Goal: Communication & Community: Answer question/provide support

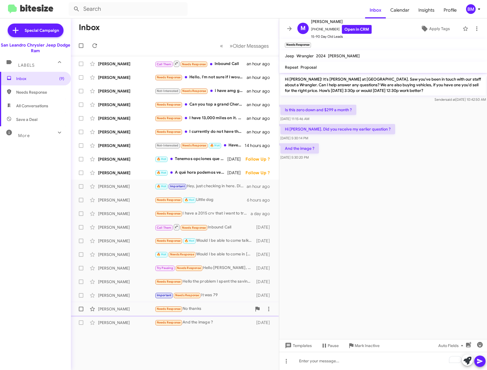
click at [206, 307] on div "Needs Response No thanks" at bounding box center [203, 308] width 97 height 7
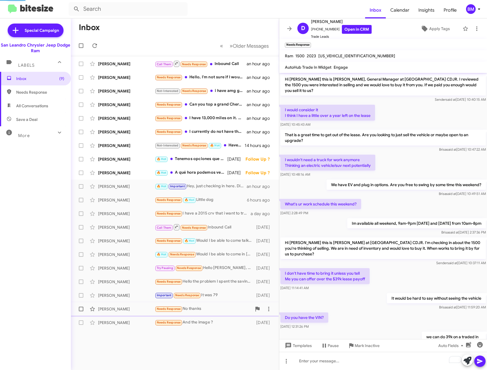
scroll to position [63, 0]
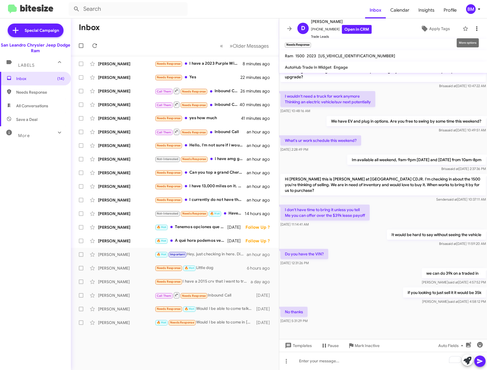
click at [473, 32] on button at bounding box center [476, 28] width 11 height 11
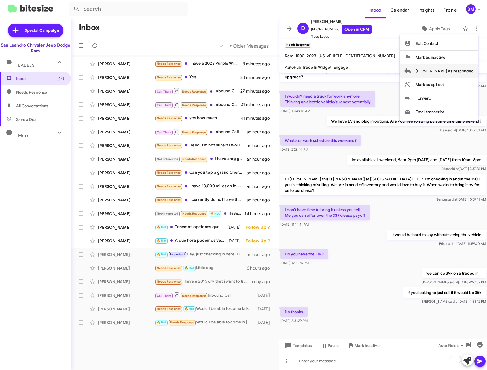
click at [454, 71] on span "[PERSON_NAME] as responded" at bounding box center [444, 71] width 58 height 14
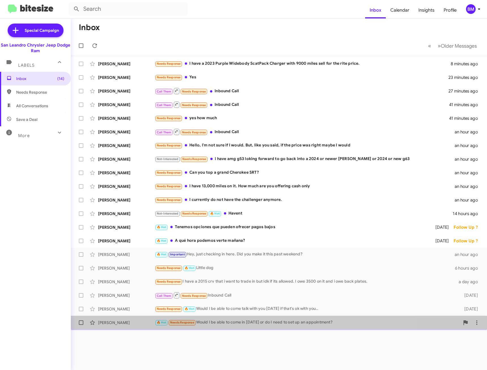
click at [235, 319] on div "🔥 Hot Needs Response Would I be able to come in [DATE] or do I need to set up a…" at bounding box center [307, 322] width 305 height 7
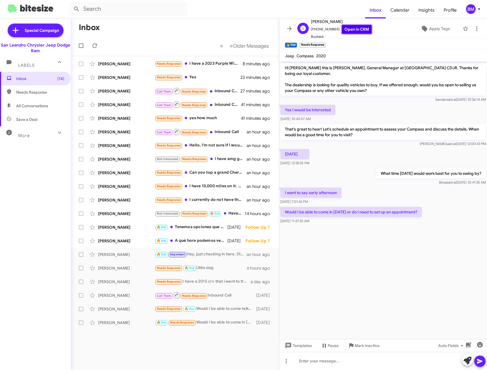
click at [355, 29] on link "Open in CRM" at bounding box center [357, 29] width 30 height 9
click at [329, 362] on div at bounding box center [383, 360] width 208 height 18
click at [216, 325] on div "🔥 Hot Needs Response Would I be able to come in [DATE] or do I need to set up a…" at bounding box center [203, 322] width 97 height 7
click at [213, 305] on div "Needs Response 🔥 Hot Would I be able to come talk with you [DATE] if that's ok …" at bounding box center [203, 308] width 97 height 7
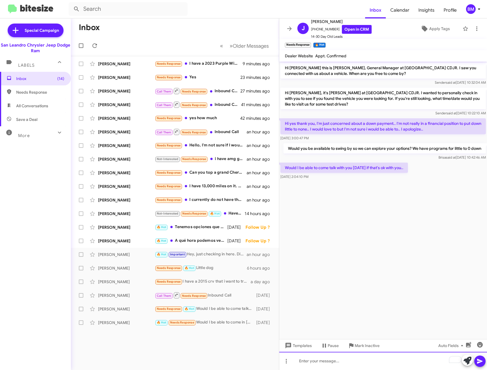
click at [338, 360] on div "To enrich screen reader interactions, please activate Accessibility in Grammarl…" at bounding box center [383, 360] width 208 height 18
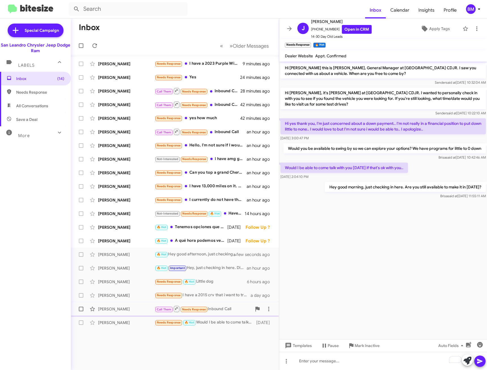
click at [217, 306] on div "Call Them Needs Response Inbound Call" at bounding box center [203, 308] width 97 height 7
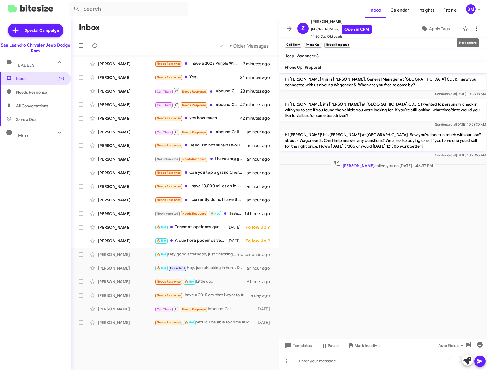
click at [473, 27] on icon at bounding box center [476, 28] width 7 height 7
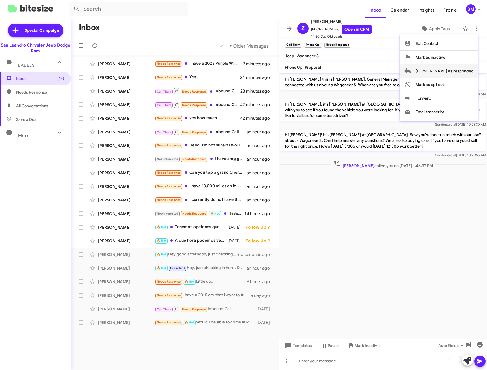
click at [446, 72] on span "[PERSON_NAME] as responded" at bounding box center [444, 71] width 58 height 14
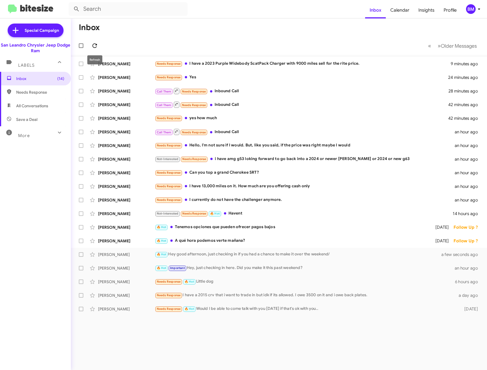
click at [92, 46] on icon at bounding box center [94, 45] width 7 height 7
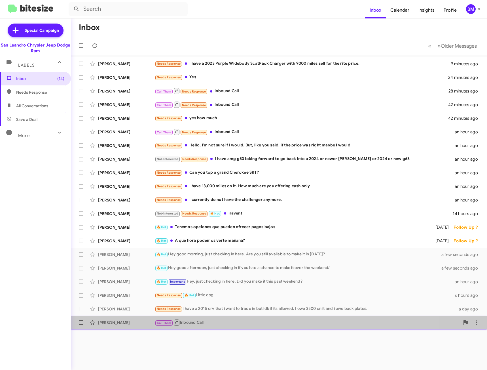
click at [211, 326] on div "[PERSON_NAME] Call Them Inbound Call [DATE]" at bounding box center [278, 322] width 407 height 11
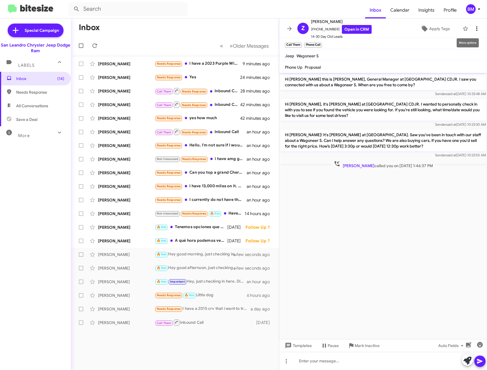
click at [473, 28] on icon at bounding box center [476, 28] width 7 height 7
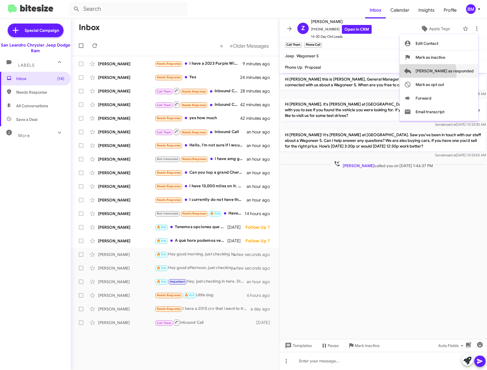
click at [450, 73] on span "[PERSON_NAME] as responded" at bounding box center [444, 71] width 58 height 14
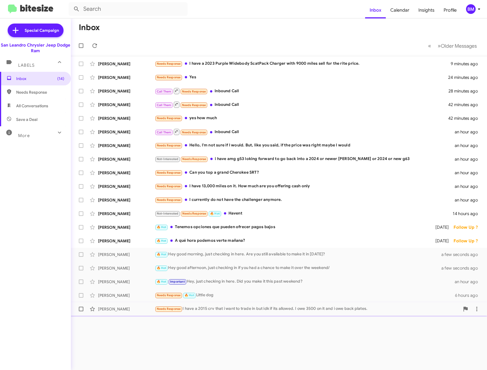
click at [217, 304] on div "[PERSON_NAME] Needs Response I have a 2015 crv that i want to trade in but idk …" at bounding box center [278, 308] width 407 height 11
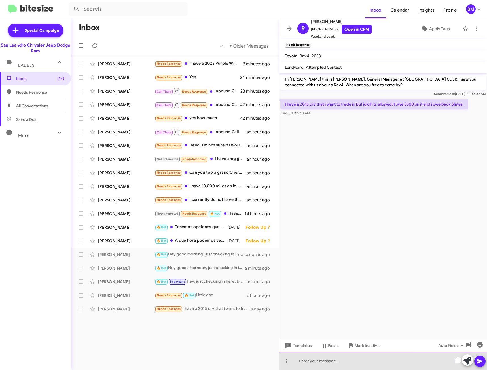
click at [342, 364] on div "To enrich screen reader interactions, please activate Accessibility in Grammarl…" at bounding box center [383, 360] width 208 height 18
click at [334, 358] on div "To enrich screen reader interactions, please activate Accessibility in Grammarl…" at bounding box center [383, 360] width 208 height 18
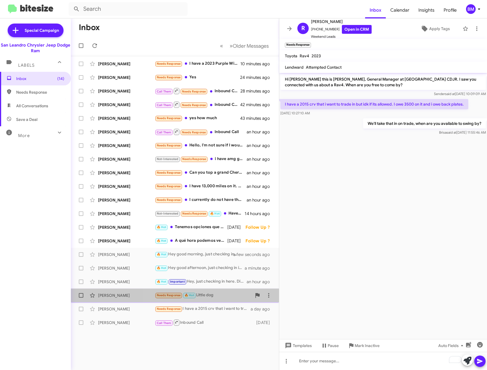
click at [204, 296] on div "Needs Response 🔥 Hot Little dog" at bounding box center [203, 295] width 97 height 7
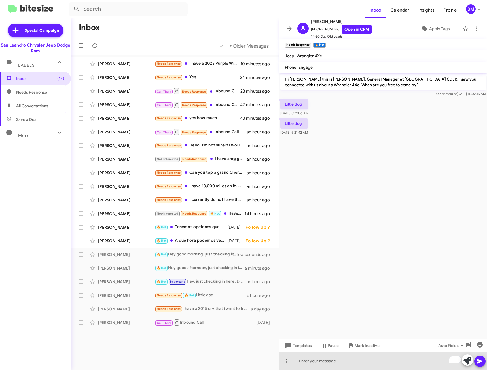
click at [329, 357] on div "To enrich screen reader interactions, please activate Accessibility in Grammarl…" at bounding box center [383, 360] width 208 height 18
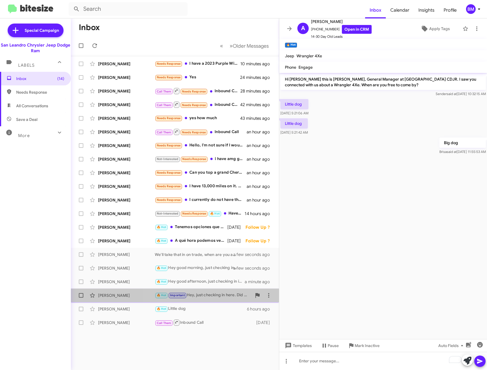
click at [226, 295] on div "🔥 Hot Important Hey, just checking in here. Did you make it this past weekend?" at bounding box center [203, 295] width 97 height 7
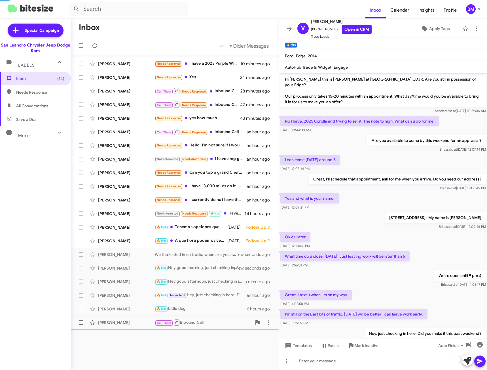
scroll to position [20, 0]
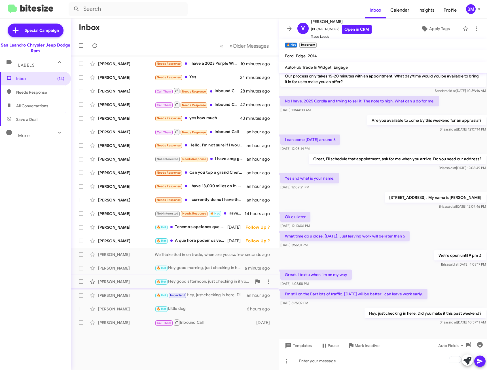
click at [194, 281] on div "🔥 Hot Hey good afternoon, just checking in if you had a chance to make it over …" at bounding box center [203, 281] width 97 height 7
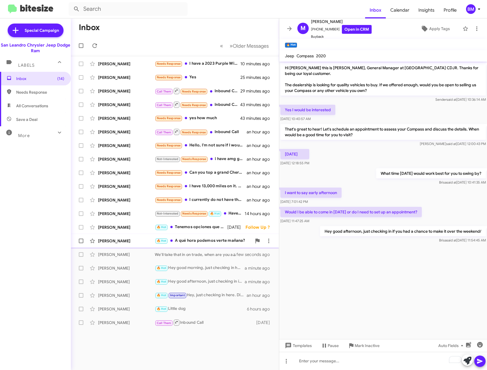
click at [195, 239] on div "🔥 Hot A qué hora podemos verte mañana?" at bounding box center [203, 240] width 97 height 7
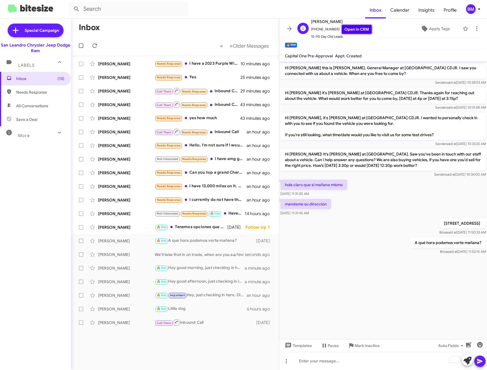
click at [343, 29] on link "Open in CRM" at bounding box center [357, 29] width 30 height 9
click at [94, 44] on icon at bounding box center [94, 45] width 7 height 7
click at [473, 27] on icon at bounding box center [476, 28] width 7 height 7
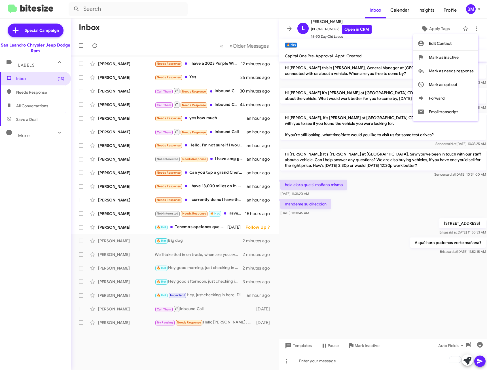
click at [193, 221] on div at bounding box center [243, 185] width 487 height 370
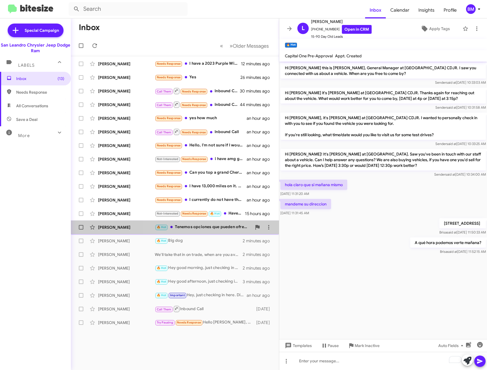
click at [188, 226] on div "🔥 Hot Tenemos opciones que pueden ofrecer pagos bajos" at bounding box center [203, 227] width 97 height 7
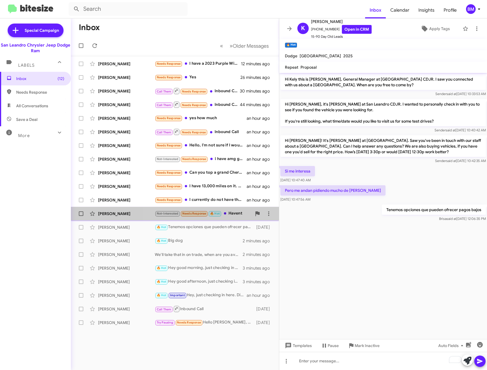
click at [238, 215] on div "Not-Interested Needs Response 🔥 Hot Havent" at bounding box center [203, 213] width 97 height 7
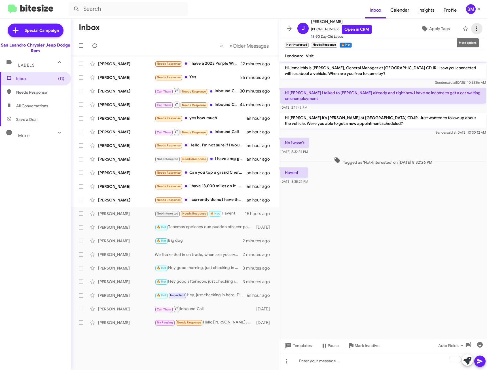
click at [473, 27] on icon at bounding box center [476, 28] width 7 height 7
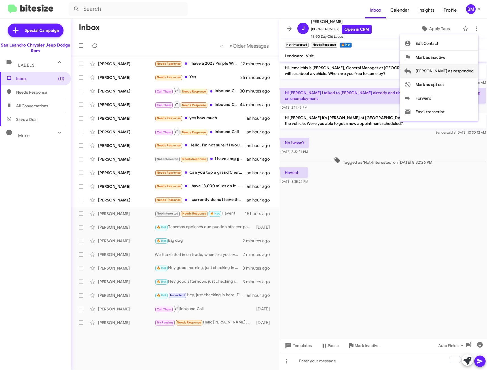
click at [445, 72] on span "[PERSON_NAME] as responded" at bounding box center [444, 71] width 58 height 14
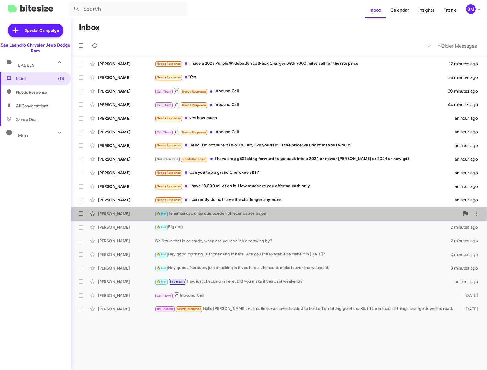
click at [230, 213] on div "🔥 Hot Tenemos opciones que pueden ofrecer pagos bajos" at bounding box center [307, 213] width 305 height 7
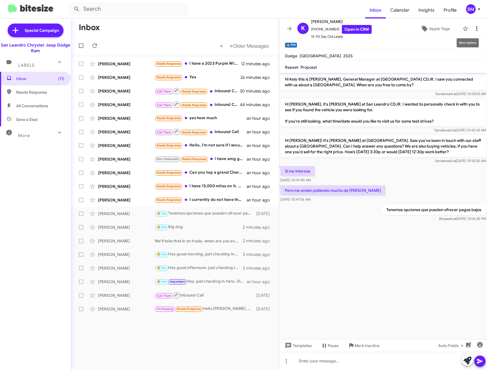
click at [477, 26] on span at bounding box center [476, 28] width 11 height 7
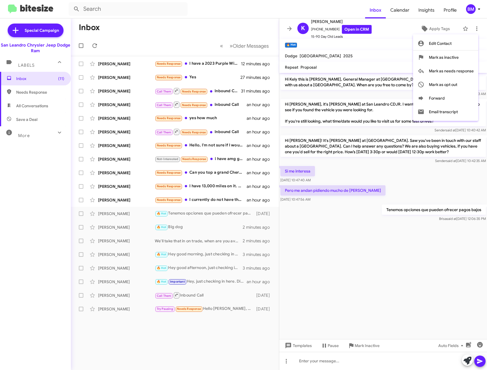
click at [22, 91] on div at bounding box center [243, 185] width 487 height 370
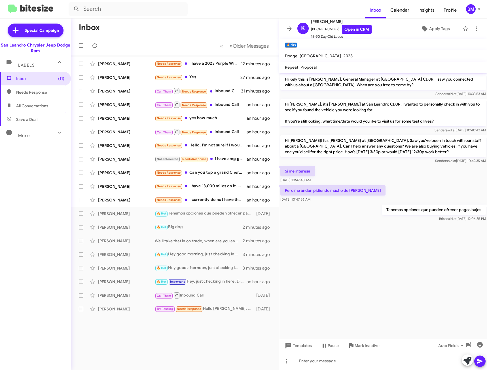
click at [22, 91] on span "Needs Response" at bounding box center [40, 92] width 48 height 6
type input "in:needs-response"
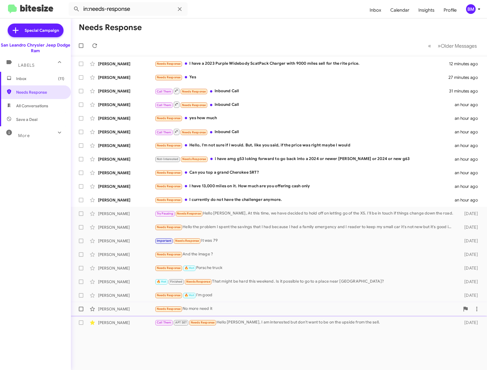
click at [220, 305] on div "[PERSON_NAME] Needs Response No more need it [DATE]" at bounding box center [278, 308] width 407 height 11
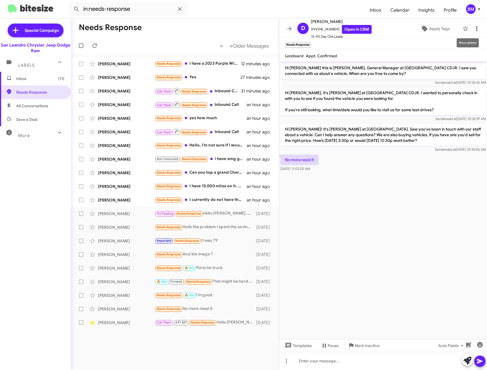
click at [471, 27] on span at bounding box center [476, 28] width 11 height 7
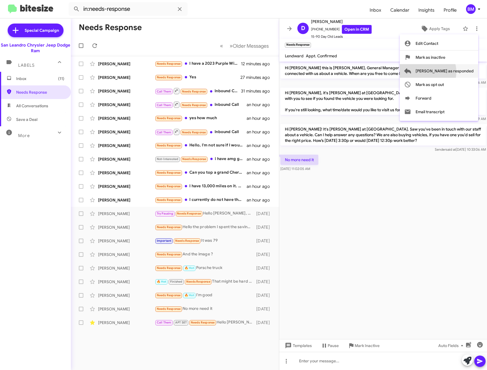
click at [448, 72] on span "[PERSON_NAME] as responded" at bounding box center [444, 71] width 58 height 14
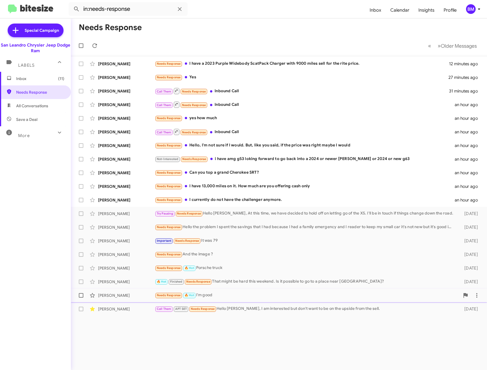
click at [215, 295] on div "Needs Response 🔥 Hot I'm good" at bounding box center [307, 295] width 305 height 7
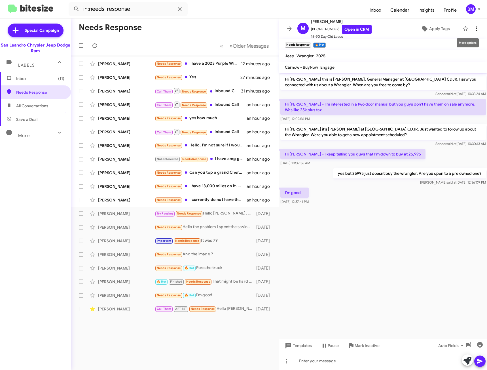
click at [473, 29] on icon at bounding box center [476, 28] width 7 height 7
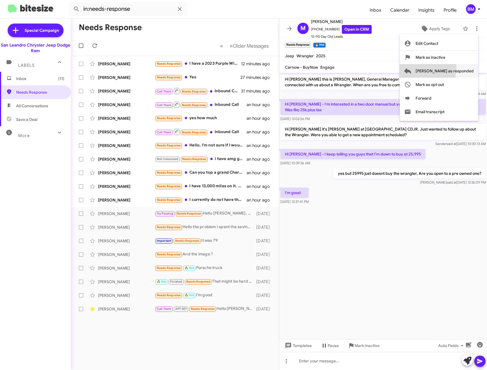
click at [440, 68] on span "[PERSON_NAME] as responded" at bounding box center [444, 71] width 58 height 14
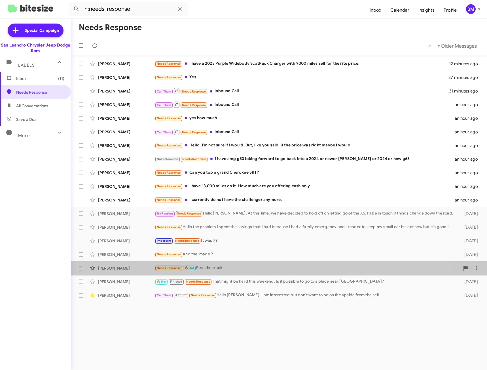
click at [217, 269] on div "Needs Response 🔥 Hot Porsche truck" at bounding box center [307, 267] width 305 height 7
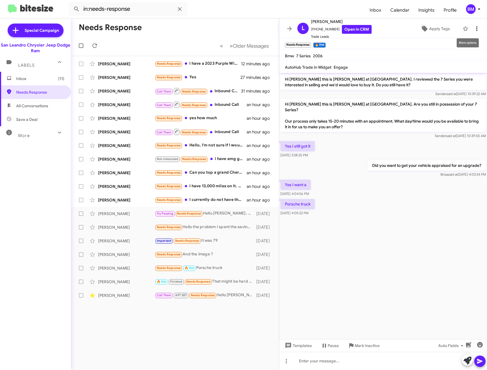
click at [474, 27] on icon at bounding box center [476, 28] width 7 height 7
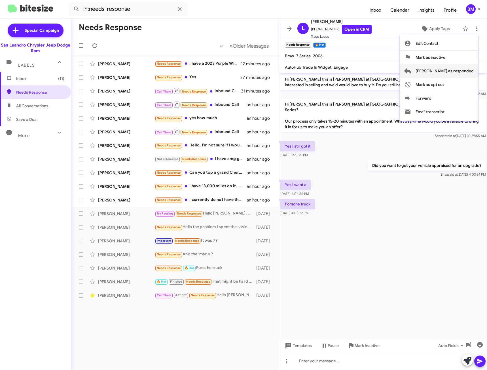
click at [441, 68] on span "[PERSON_NAME] as responded" at bounding box center [444, 71] width 58 height 14
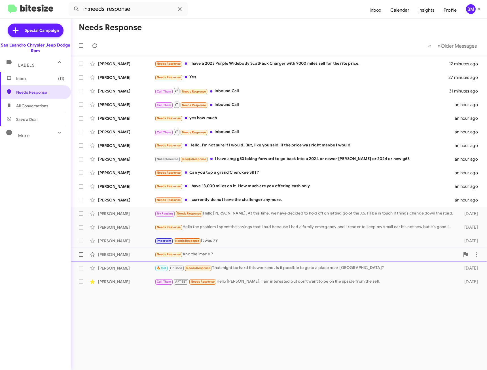
click at [212, 249] on div "[PERSON_NAME] Needs Response And the image ? [DATE]" at bounding box center [278, 254] width 407 height 11
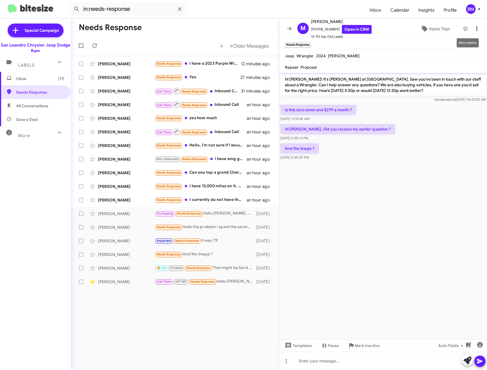
click at [473, 29] on icon at bounding box center [476, 28] width 7 height 7
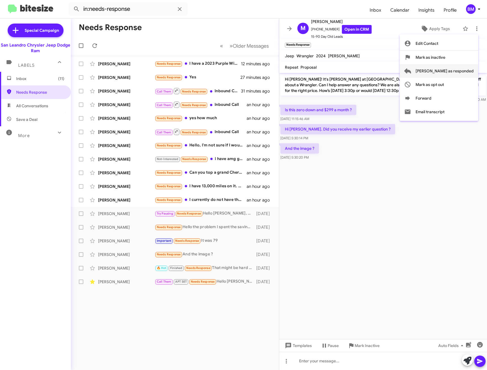
click at [442, 72] on span "[PERSON_NAME] as responded" at bounding box center [444, 71] width 58 height 14
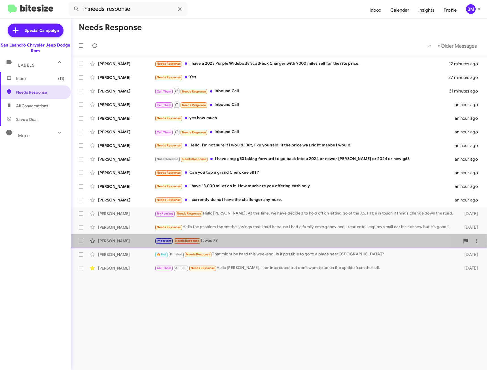
drag, startPoint x: 217, startPoint y: 240, endPoint x: 220, endPoint y: 239, distance: 3.4
click at [217, 240] on div "Important Needs Response It was 79" at bounding box center [307, 240] width 305 height 7
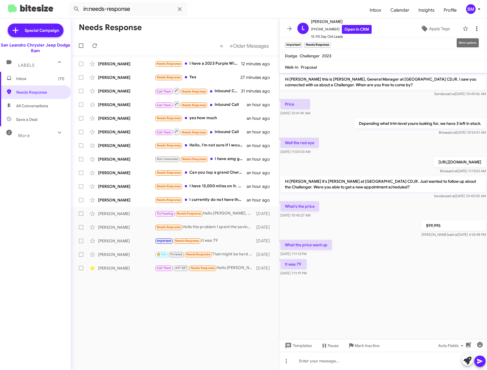
click at [473, 29] on icon at bounding box center [476, 28] width 7 height 7
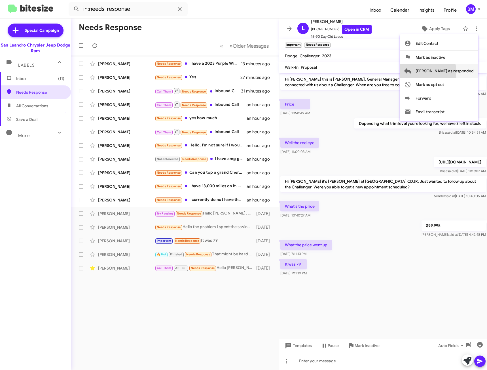
click at [447, 72] on span "[PERSON_NAME] as responded" at bounding box center [444, 71] width 58 height 14
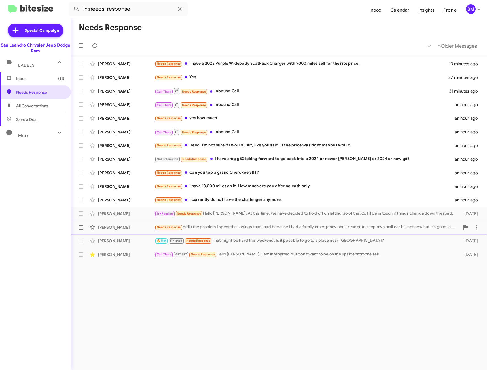
click at [247, 224] on div "Needs Response Hello the problem I spent the savings that I had because I had a…" at bounding box center [307, 227] width 305 height 7
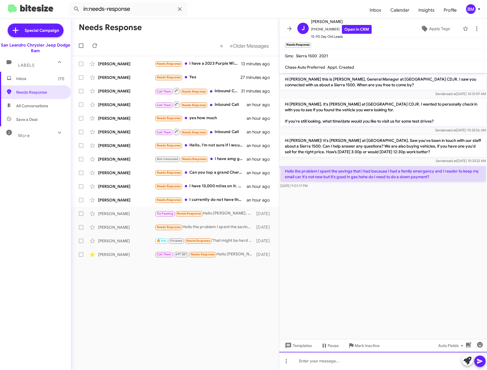
click at [328, 360] on div at bounding box center [383, 360] width 208 height 18
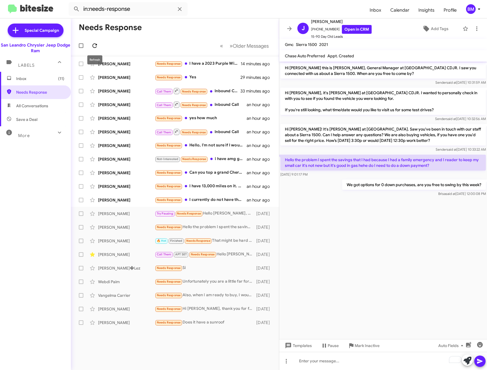
click at [92, 46] on icon at bounding box center [94, 45] width 7 height 7
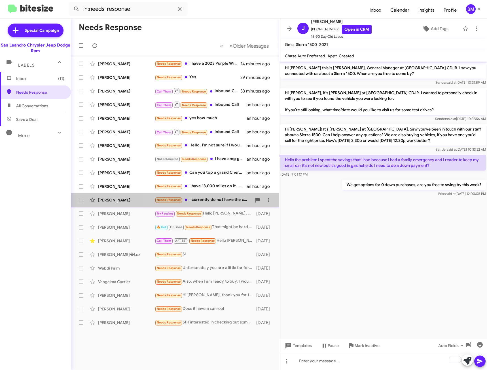
click at [219, 203] on div "Needs Response I currently do not have the challenger anymore." at bounding box center [203, 199] width 97 height 7
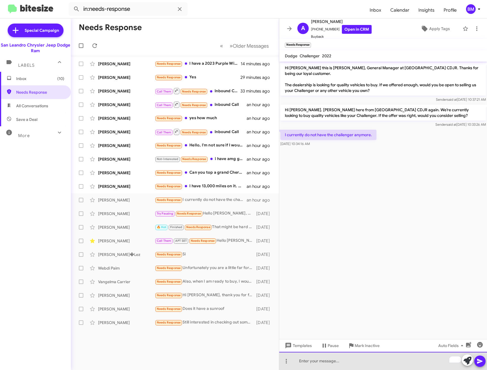
click at [341, 357] on div "To enrich screen reader interactions, please activate Accessibility in Grammarl…" at bounding box center [383, 360] width 208 height 18
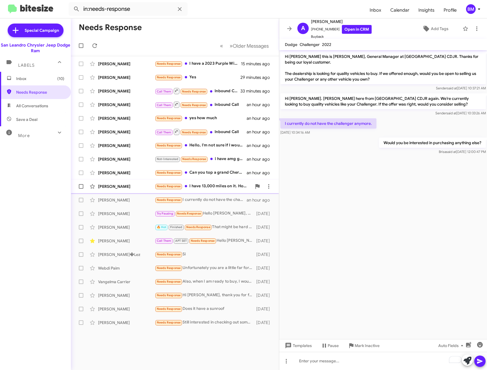
click at [209, 180] on span "[PERSON_NAME] Needs Response I have 13,000 miles on it. How much are you offeri…" at bounding box center [175, 186] width 208 height 14
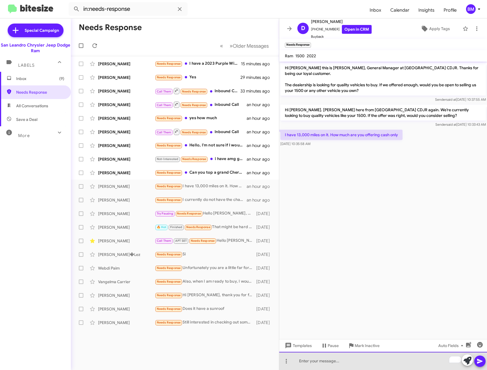
click at [340, 361] on div "To enrich screen reader interactions, please activate Accessibility in Grammarl…" at bounding box center [383, 360] width 208 height 18
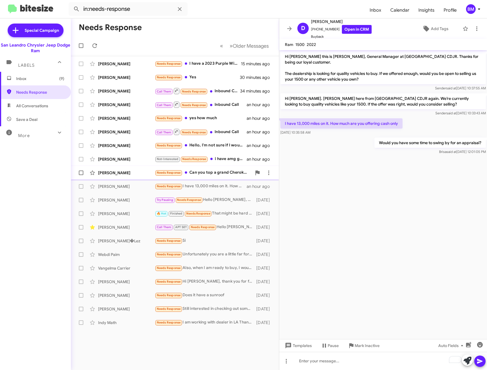
click at [202, 166] on span "[PERSON_NAME] Needs Response Can you top a grand Cherokee SRT? an hour ago" at bounding box center [175, 173] width 208 height 14
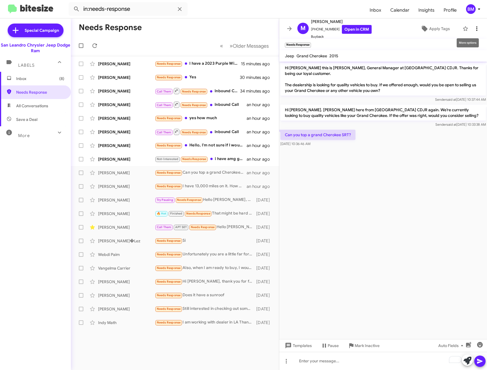
click at [473, 26] on icon at bounding box center [476, 28] width 7 height 7
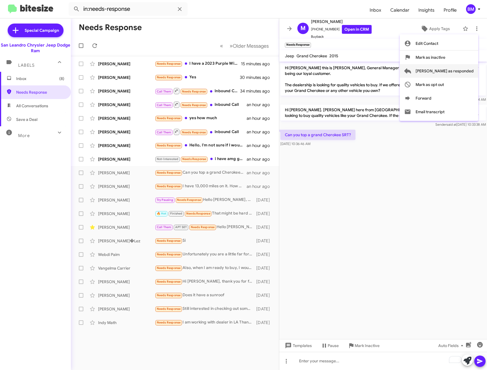
click at [449, 70] on span "[PERSON_NAME] as responded" at bounding box center [444, 71] width 58 height 14
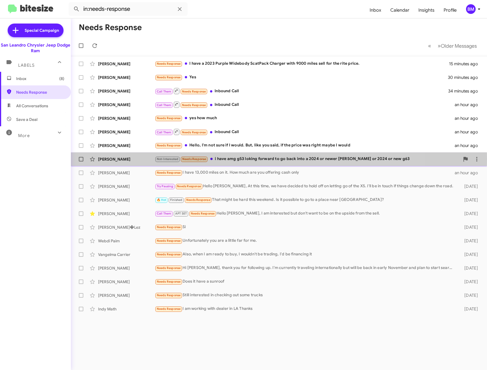
click at [240, 159] on div "Not-Interested Needs Response i have amg g53 loking forward to go back into a 2…" at bounding box center [307, 159] width 305 height 7
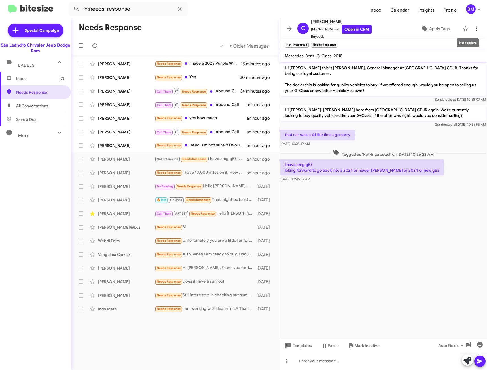
click at [473, 30] on icon at bounding box center [476, 28] width 7 height 7
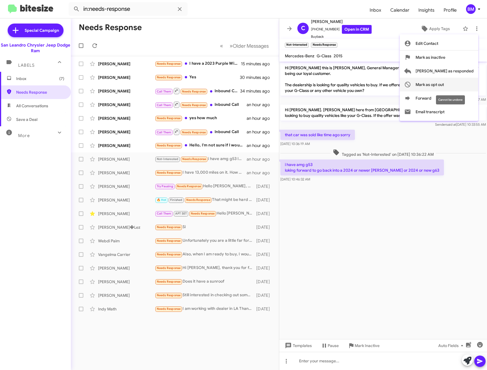
click at [444, 82] on span "Mark as opt out" at bounding box center [429, 85] width 28 height 14
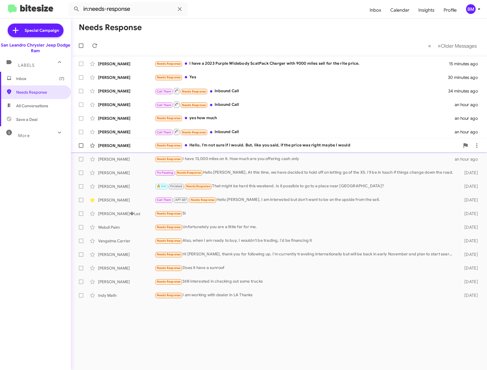
click at [231, 140] on div "[PERSON_NAME] Needs Response Hello, I'm not sure if I would. But, like you said…" at bounding box center [278, 145] width 407 height 11
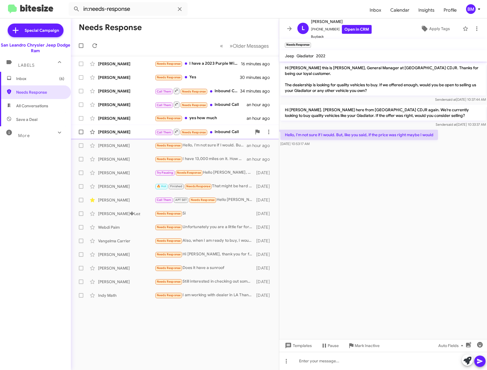
click at [219, 130] on div "Call Them Needs Response Inbound Call" at bounding box center [203, 131] width 97 height 7
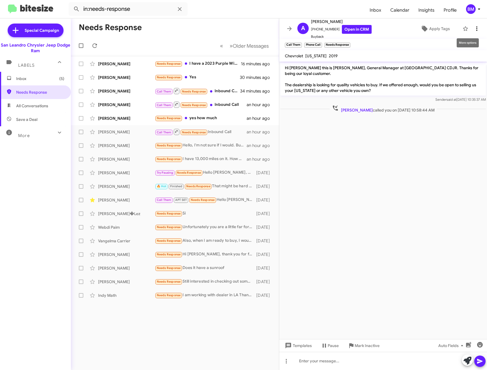
click at [474, 28] on icon at bounding box center [476, 28] width 7 height 7
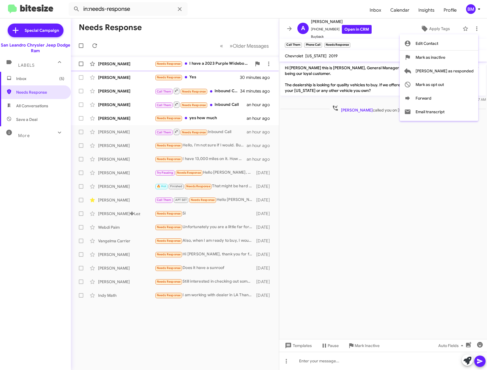
drag, startPoint x: 459, startPoint y: 70, endPoint x: 450, endPoint y: 70, distance: 8.8
click at [459, 70] on span "[PERSON_NAME] as responded" at bounding box center [444, 71] width 58 height 14
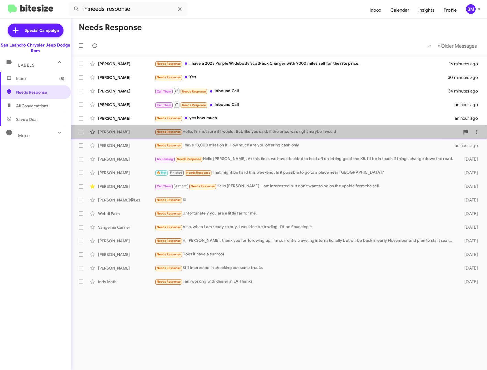
click at [214, 131] on div "Needs Response Hello, I'm not sure if I would. But, like you said, if the price…" at bounding box center [307, 131] width 305 height 7
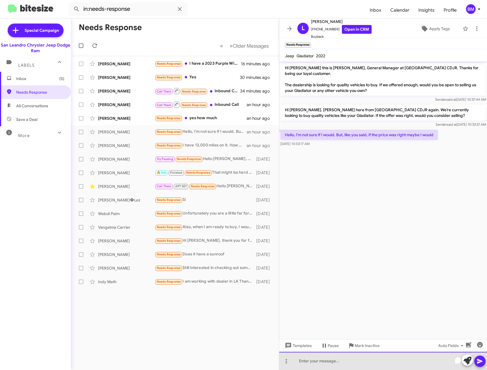
click at [331, 359] on div "To enrich screen reader interactions, please activate Accessibility in Grammarl…" at bounding box center [383, 360] width 208 height 18
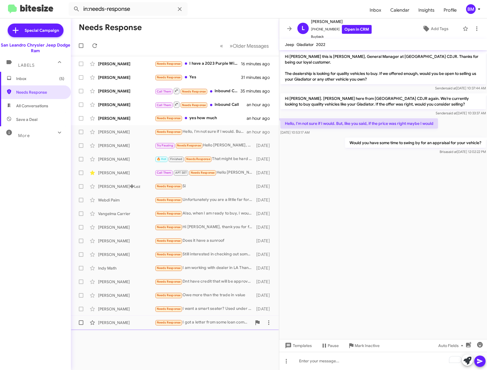
click at [223, 320] on div "Needs Response I got a letter from some loan company that said could help us ge…" at bounding box center [203, 322] width 97 height 7
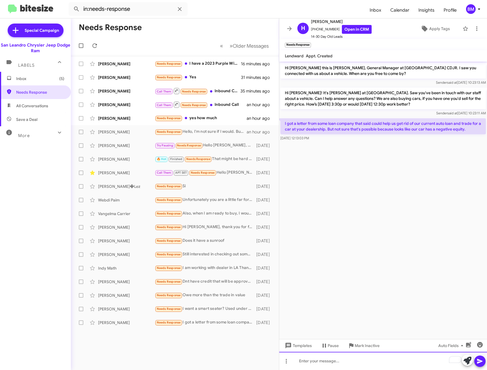
click at [337, 363] on div "To enrich screen reader interactions, please activate Accessibility in Grammarl…" at bounding box center [383, 360] width 208 height 18
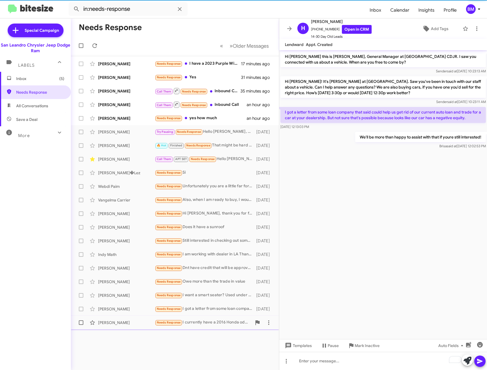
click at [208, 327] on div "[PERSON_NAME] Needs Response I currently have a 2016 Honda odyssey that I'm sti…" at bounding box center [174, 322] width 199 height 11
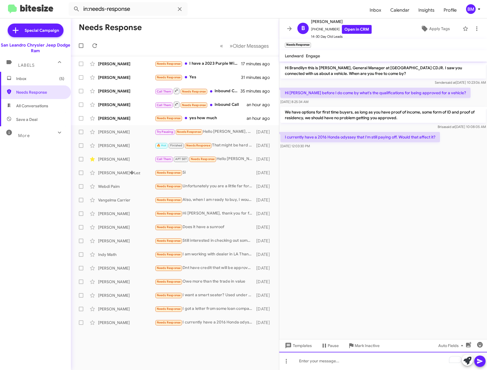
click at [331, 362] on div "To enrich screen reader interactions, please activate Accessibility in Grammarl…" at bounding box center [383, 360] width 208 height 18
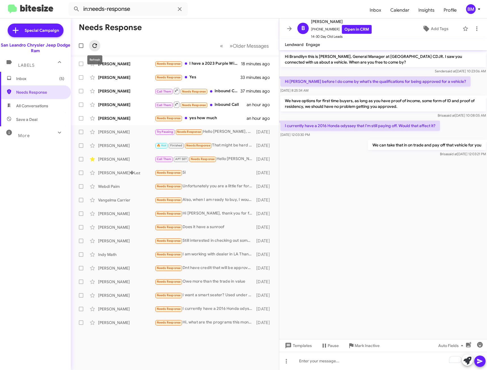
click at [94, 46] on icon at bounding box center [94, 45] width 7 height 7
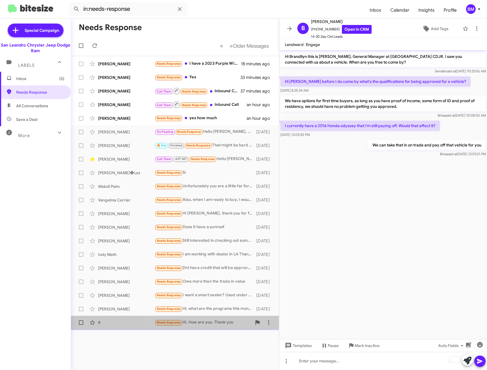
click at [216, 324] on div "Needs Response Hi. How are you. Thank you" at bounding box center [203, 322] width 97 height 7
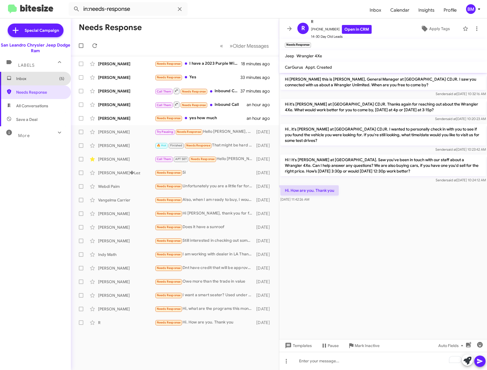
click at [37, 80] on span "Inbox (5)" at bounding box center [40, 79] width 48 height 6
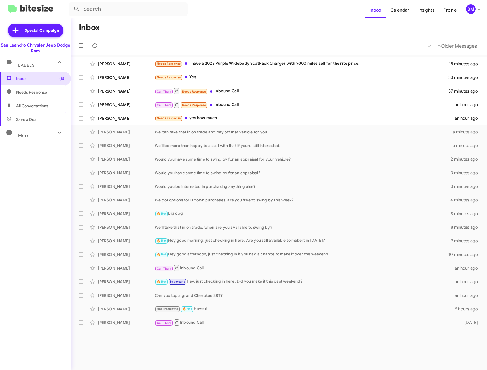
click at [35, 92] on span "Needs Response" at bounding box center [40, 92] width 48 height 6
type input "in:needs-response"
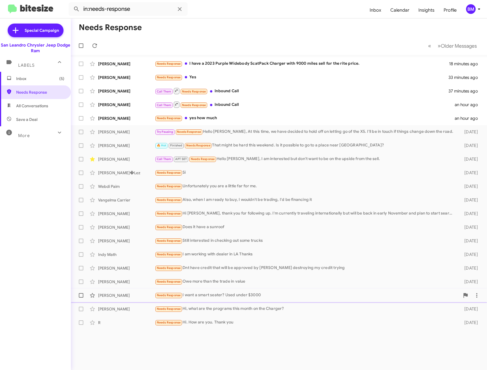
click at [263, 295] on div "Needs Response I want a smart seater? Used under $3000" at bounding box center [307, 295] width 305 height 7
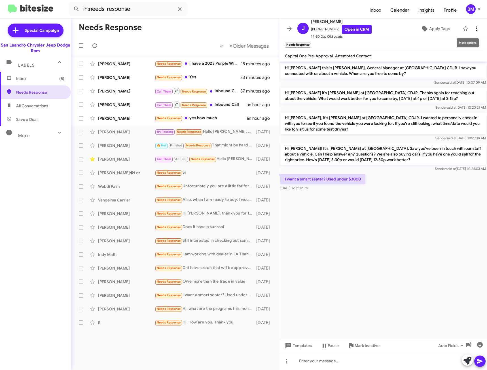
click at [473, 30] on icon at bounding box center [476, 28] width 7 height 7
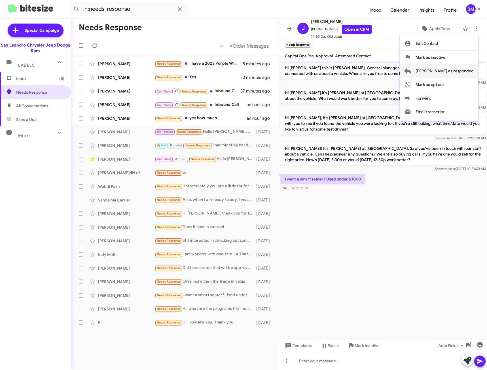
click at [451, 69] on span "[PERSON_NAME] as responded" at bounding box center [444, 71] width 58 height 14
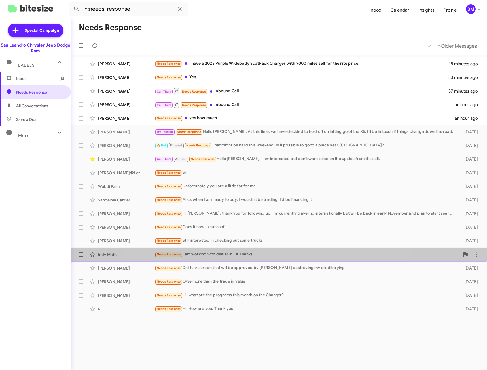
click at [268, 254] on div "Needs Response I am working with dealer in LA Thanks" at bounding box center [307, 254] width 305 height 7
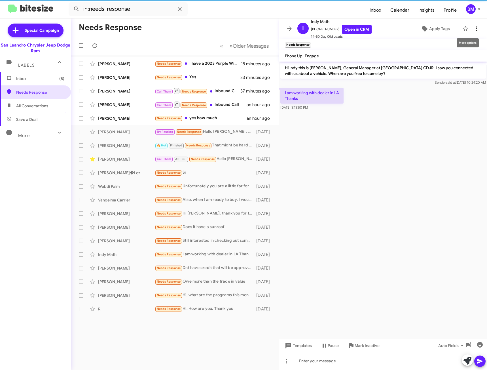
click at [476, 27] on icon at bounding box center [476, 28] width 1 height 5
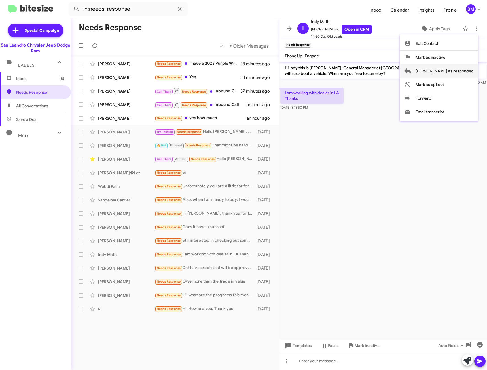
click at [443, 73] on span "[PERSON_NAME] as responded" at bounding box center [444, 71] width 58 height 14
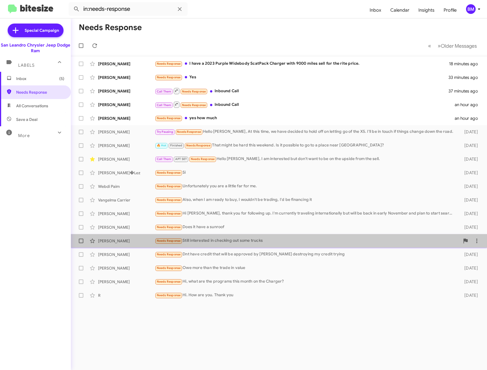
click at [238, 244] on div "Needs Response Still interested in checking out some trucks" at bounding box center [307, 240] width 305 height 7
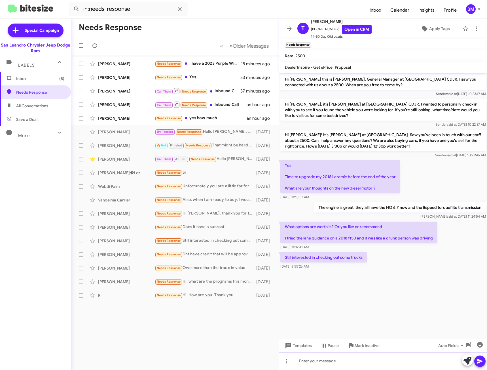
click at [330, 360] on div at bounding box center [383, 360] width 208 height 18
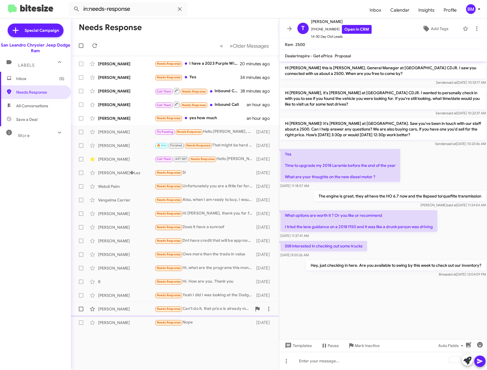
click at [213, 312] on div "[PERSON_NAME] Needs Response Can't do it, that price is already maxed based on …" at bounding box center [174, 308] width 199 height 11
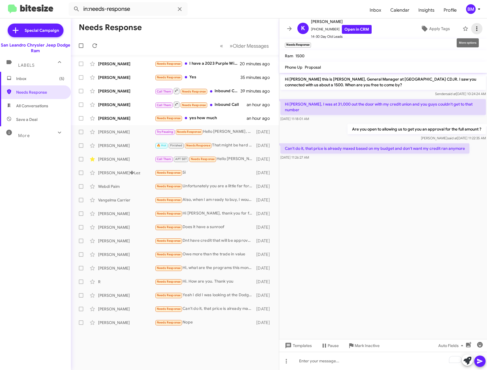
click at [473, 27] on icon at bounding box center [476, 28] width 7 height 7
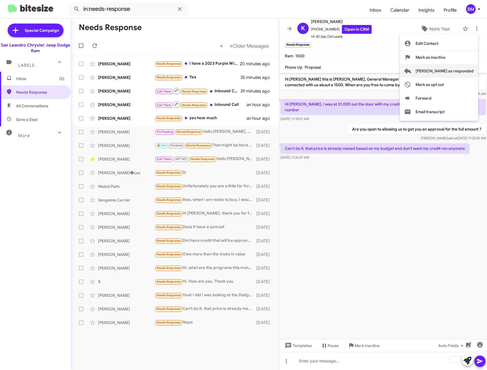
click at [440, 70] on span "[PERSON_NAME] as responded" at bounding box center [444, 71] width 58 height 14
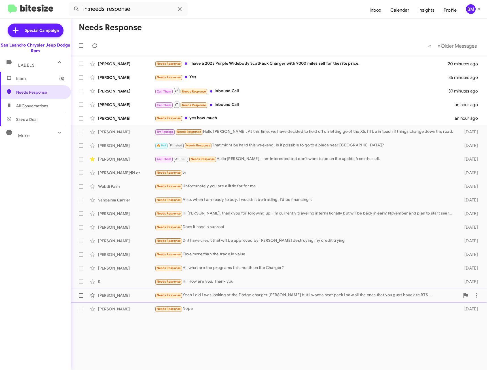
click at [215, 297] on div "Needs Response Yeah I did I was looking at the Dodge charger Evie but I want a …" at bounding box center [307, 295] width 305 height 7
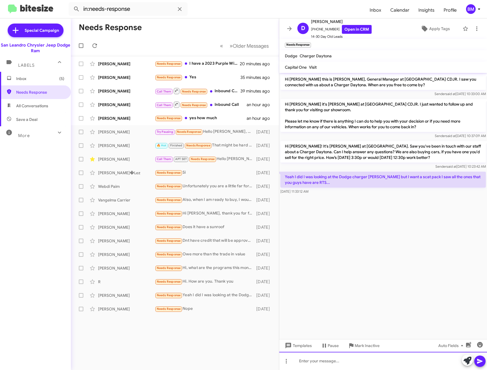
click at [407, 362] on div at bounding box center [383, 360] width 208 height 18
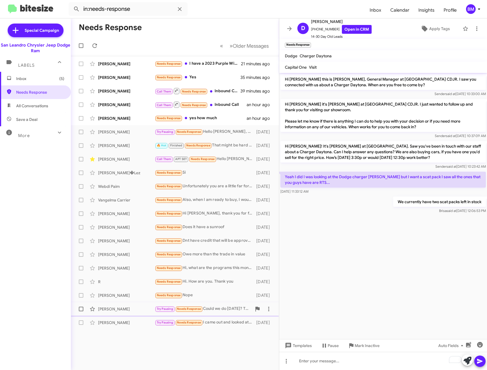
click at [228, 308] on div "Try Pausing Needs Response Could we do [DATE]? The only thing is my car isn't c…" at bounding box center [203, 308] width 97 height 7
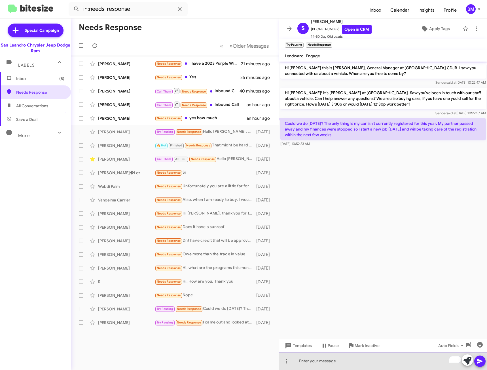
click at [318, 361] on div "To enrich screen reader interactions, please activate Accessibility in Grammarl…" at bounding box center [383, 360] width 208 height 18
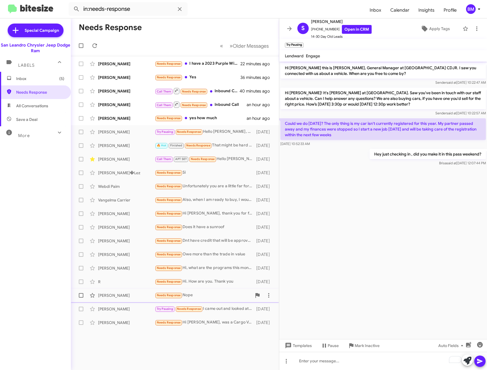
click at [194, 293] on div "Needs Response Nope" at bounding box center [203, 295] width 97 height 7
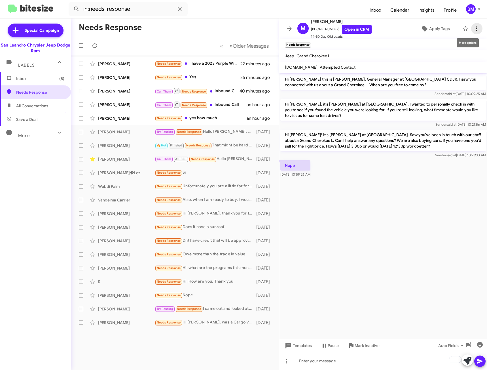
click at [475, 29] on icon at bounding box center [476, 28] width 7 height 7
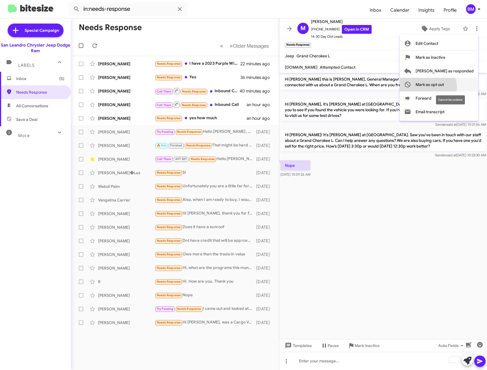
click at [444, 88] on span "Mark as opt out" at bounding box center [429, 85] width 28 height 14
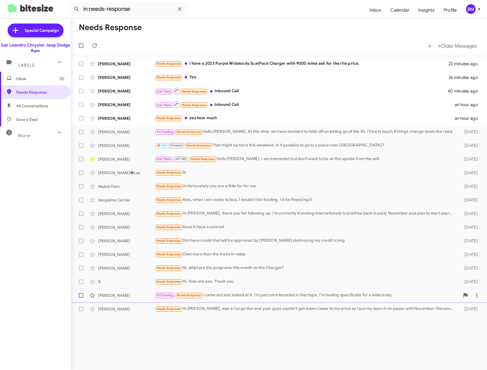
click at [222, 294] on div "Try Pausing Needs Response I came out and looked at it. I'm just not interested…" at bounding box center [307, 295] width 305 height 7
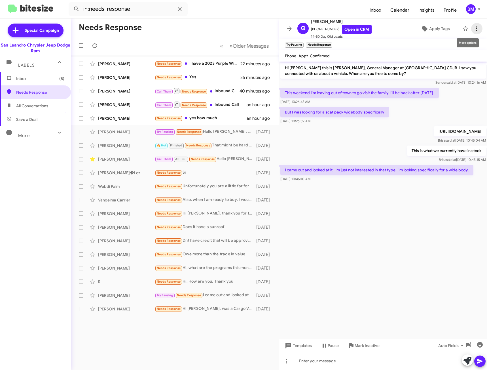
click at [473, 30] on icon at bounding box center [476, 28] width 7 height 7
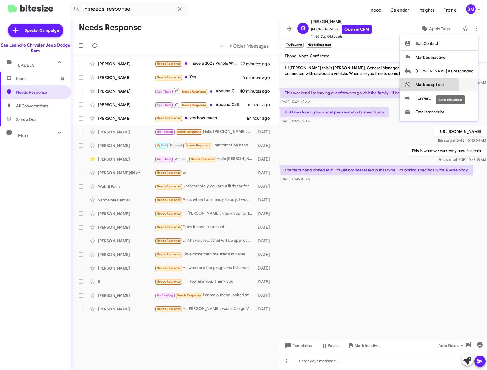
click at [444, 88] on span "Mark as opt out" at bounding box center [429, 85] width 28 height 14
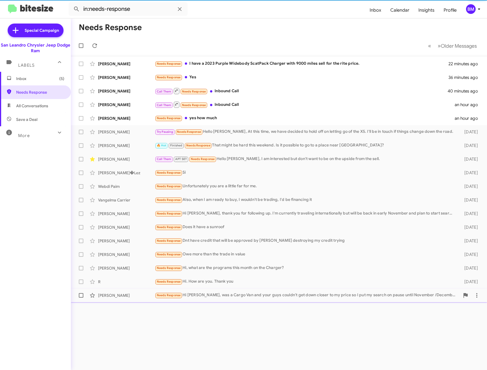
click at [292, 289] on div "[PERSON_NAME] Needs Response Hi [PERSON_NAME], was a Cargo Van and your guys co…" at bounding box center [278, 294] width 407 height 11
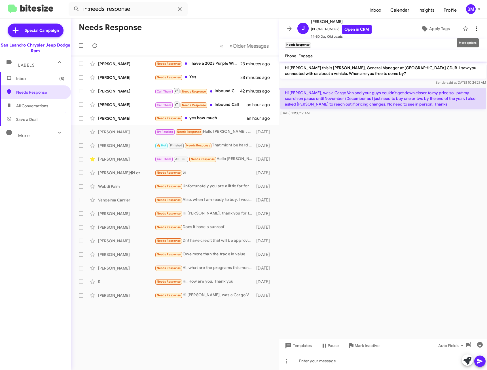
click at [475, 31] on icon at bounding box center [476, 28] width 7 height 7
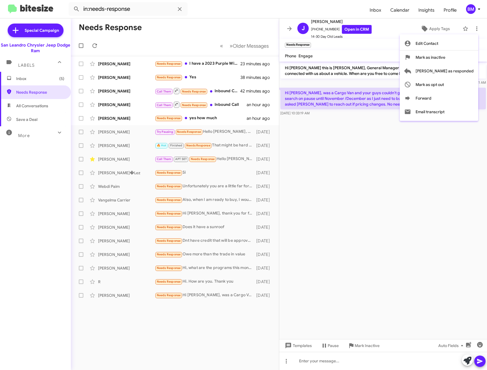
click at [322, 347] on div at bounding box center [243, 185] width 487 height 370
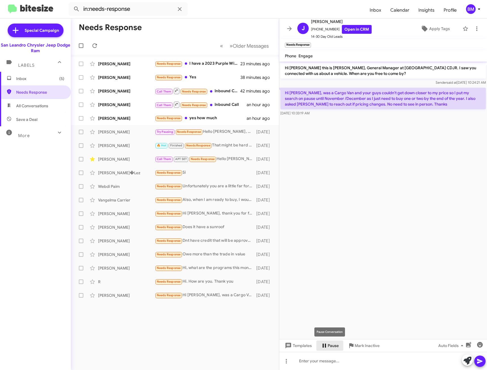
click at [326, 345] on icon at bounding box center [324, 345] width 7 height 7
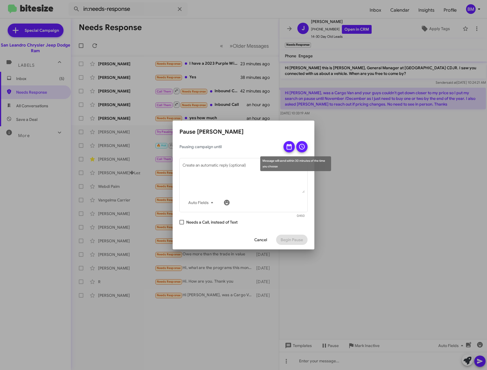
click at [287, 146] on icon at bounding box center [289, 147] width 5 height 6
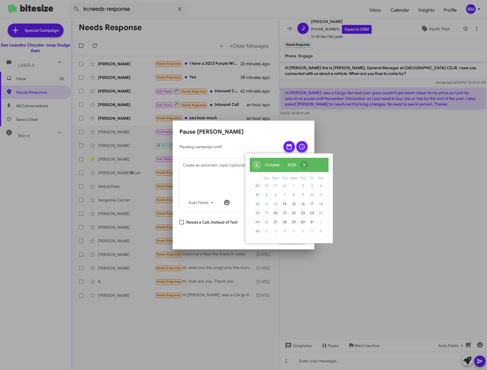
click at [308, 162] on span "›" at bounding box center [304, 164] width 9 height 9
click at [275, 211] on span "17" at bounding box center [275, 212] width 9 height 9
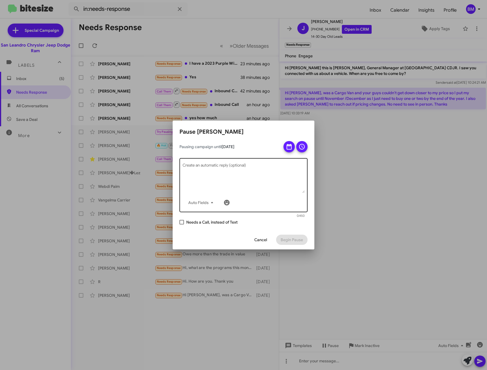
click at [230, 178] on textarea "Create an automatic reply (optional)" at bounding box center [244, 177] width 122 height 29
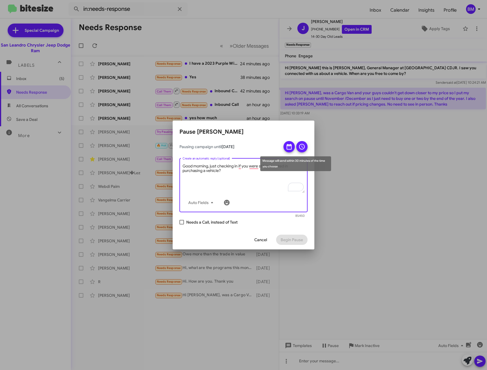
type textarea "Good morning, just checking in if you were still interested in purchasing a veh…"
click at [303, 144] on icon at bounding box center [301, 146] width 7 height 7
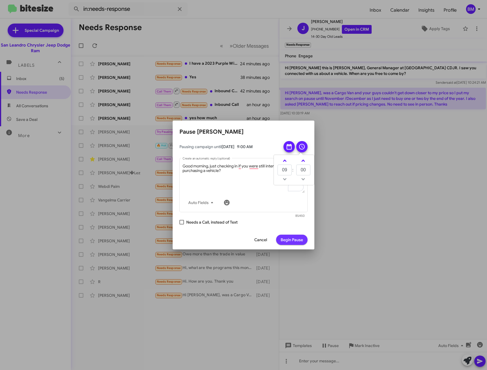
click at [283, 243] on span "Begin Pause" at bounding box center [292, 239] width 22 height 10
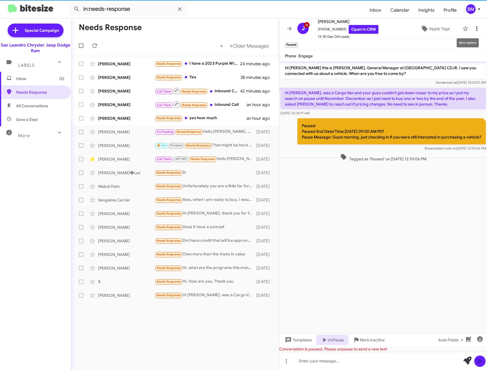
click at [473, 26] on icon at bounding box center [476, 28] width 7 height 7
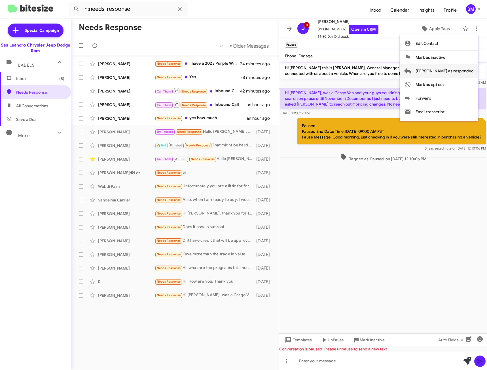
click at [449, 71] on span "[PERSON_NAME] as responded" at bounding box center [444, 71] width 58 height 14
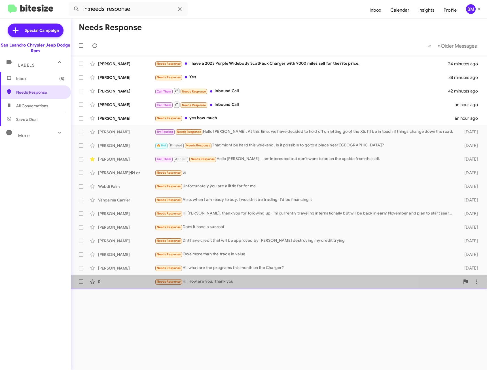
click at [200, 280] on div "Needs Response Hi. How are you. Thank you" at bounding box center [307, 281] width 305 height 7
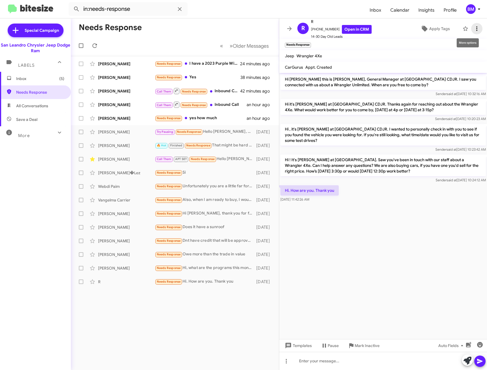
click at [473, 31] on icon at bounding box center [476, 28] width 7 height 7
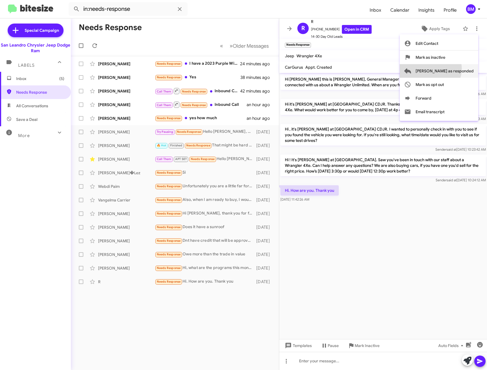
click at [453, 69] on span "[PERSON_NAME] as responded" at bounding box center [444, 71] width 58 height 14
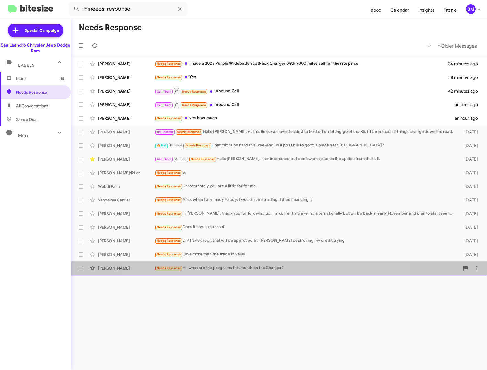
click at [268, 270] on div "Needs Response Hi, what are the programs this month on the Charger?" at bounding box center [307, 267] width 305 height 7
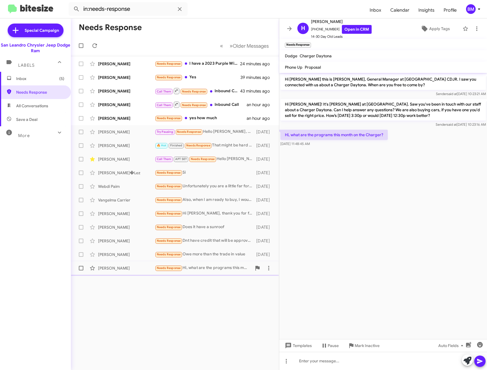
click at [207, 269] on div "Needs Response Hi, what are the programs this month on the Charger?" at bounding box center [203, 267] width 97 height 7
click at [191, 255] on div "Needs Response Owe more than the trade in value" at bounding box center [203, 254] width 97 height 7
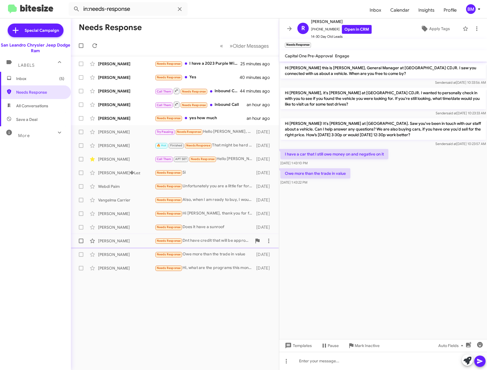
click at [221, 243] on div "Needs Response Dnt have credit that will be approved by banks destroying my cre…" at bounding box center [203, 240] width 97 height 7
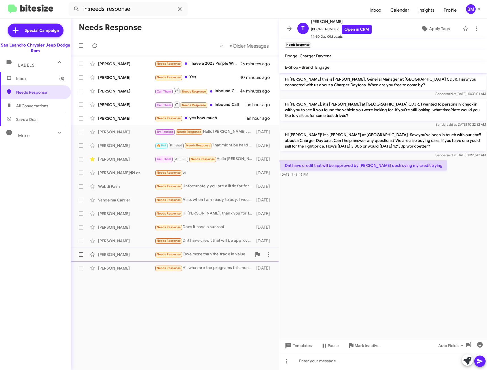
click at [217, 254] on div "Needs Response Owe more than the trade in value" at bounding box center [203, 254] width 97 height 7
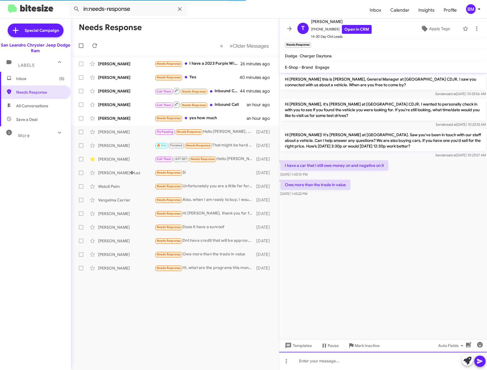
click at [338, 361] on div at bounding box center [383, 360] width 208 height 18
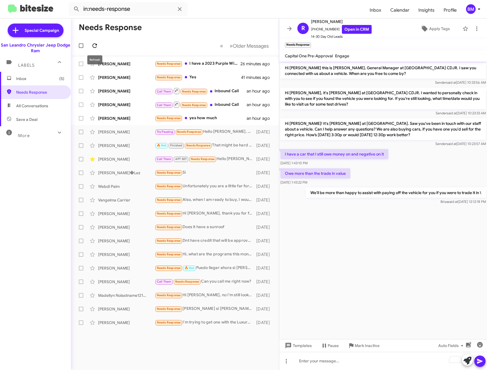
click at [95, 46] on icon at bounding box center [94, 45] width 7 height 7
click at [230, 46] on span "»" at bounding box center [231, 45] width 3 height 7
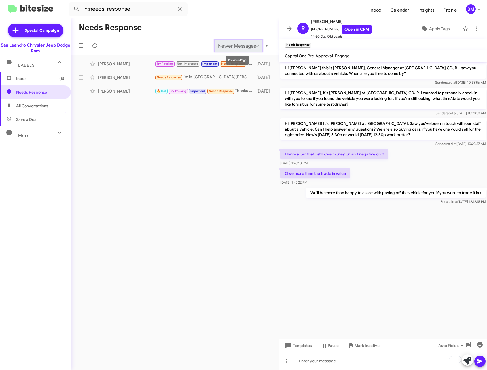
click at [257, 46] on span "«" at bounding box center [257, 45] width 3 height 7
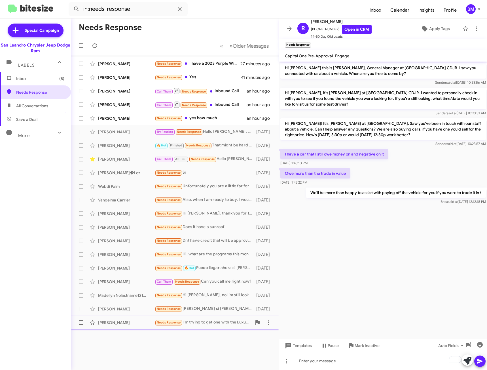
click at [200, 322] on div "Needs Response I'm trying to get one with the Luxury II package and around $600…" at bounding box center [203, 322] width 97 height 7
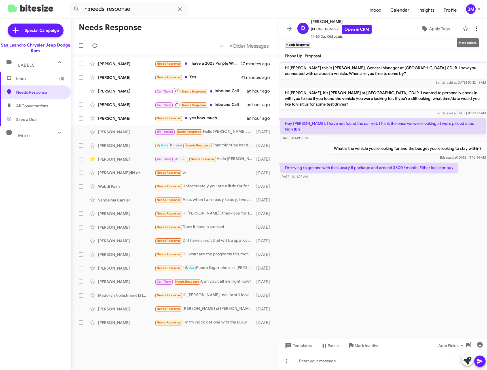
click at [473, 29] on icon at bounding box center [476, 28] width 7 height 7
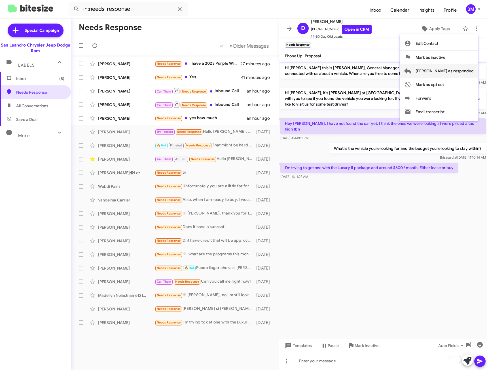
click at [453, 70] on span "[PERSON_NAME] as responded" at bounding box center [444, 71] width 58 height 14
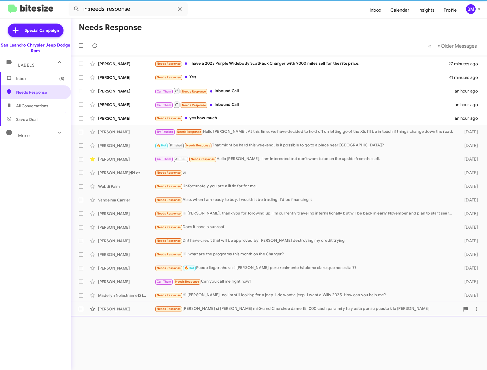
click at [288, 303] on div "Obdulia Robles Needs Response Hola Carlos si bendo mi Grand Cherokee dame 15, 0…" at bounding box center [278, 308] width 407 height 11
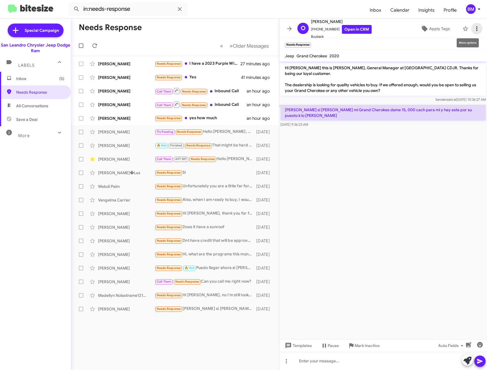
click at [472, 25] on button at bounding box center [476, 28] width 11 height 11
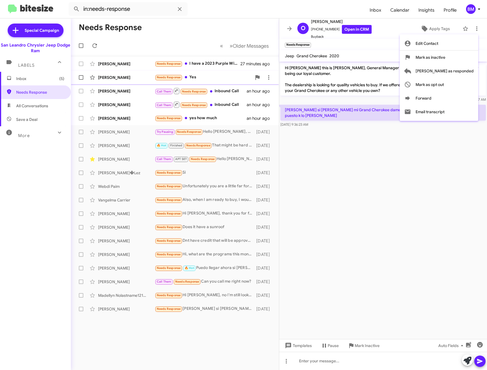
drag, startPoint x: 453, startPoint y: 73, endPoint x: 439, endPoint y: 80, distance: 15.2
click at [453, 72] on span "[PERSON_NAME] as responded" at bounding box center [444, 71] width 58 height 14
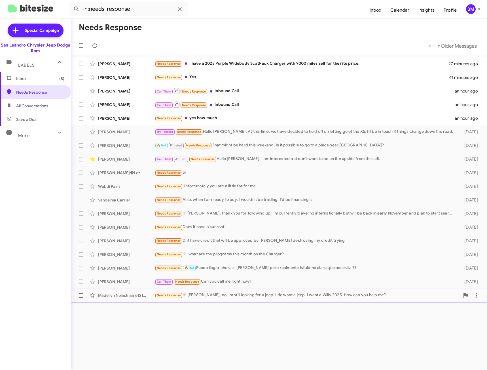
click at [272, 297] on div "Needs Response Hi Hidalgo, no I'm still looking for a jeep. I do want a jeep. I…" at bounding box center [307, 295] width 305 height 7
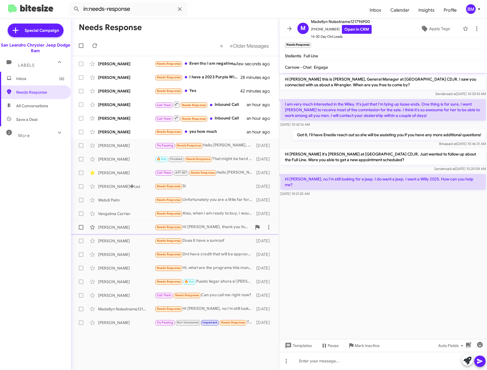
click at [219, 229] on div "Needs Response Hi Carlos, thank you for following up. I'm currently traveling i…" at bounding box center [203, 227] width 97 height 7
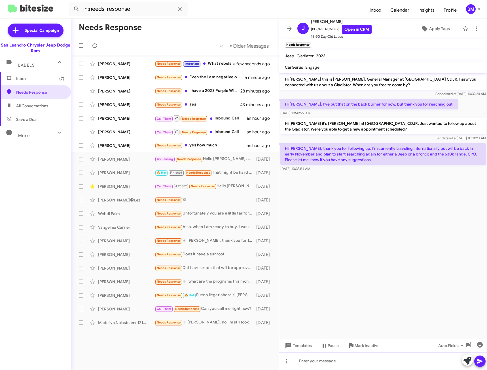
click at [341, 362] on div at bounding box center [383, 360] width 208 height 18
paste div "To enrich screen reader interactions, please activate Accessibility in Grammarl…"
click at [480, 361] on icon at bounding box center [479, 361] width 5 height 5
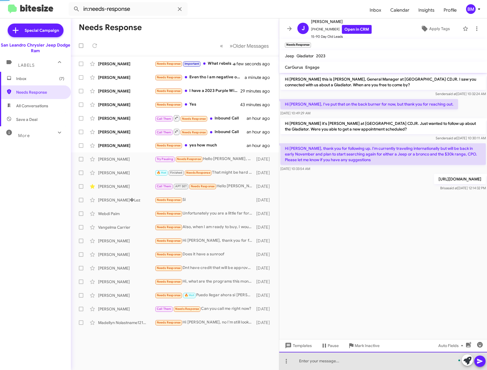
click at [377, 359] on div "To enrich screen reader interactions, please activate Accessibility in Grammarl…" at bounding box center [383, 360] width 208 height 18
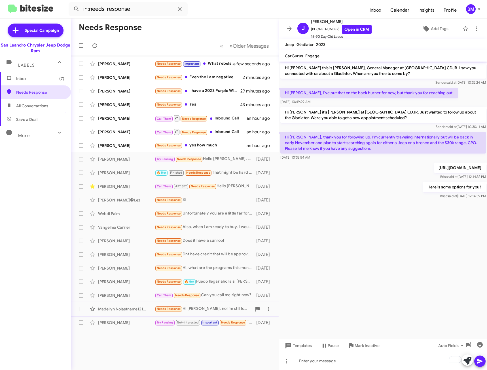
click at [209, 308] on div "Needs Response Hi Hidalgo, no I'm still looking for a jeep. I do want a jeep. I…" at bounding box center [203, 308] width 97 height 7
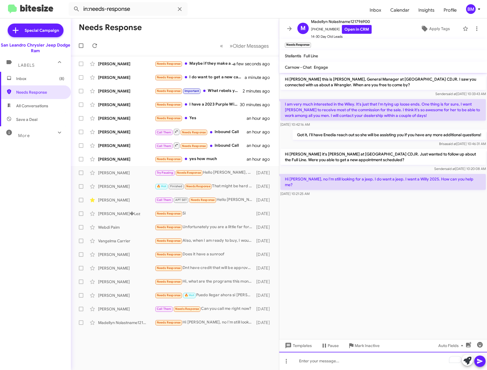
click at [349, 359] on div "To enrich screen reader interactions, please activate Accessibility in Grammarl…" at bounding box center [383, 360] width 208 height 18
click at [477, 361] on icon at bounding box center [479, 360] width 7 height 7
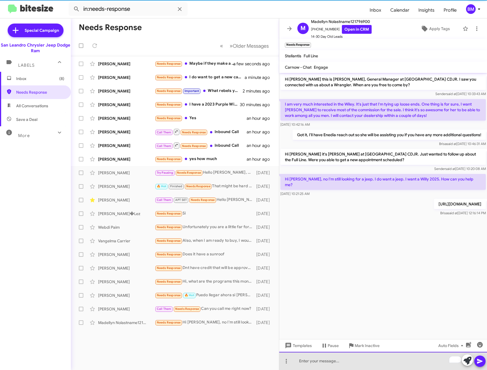
click at [400, 358] on div "To enrich screen reader interactions, please activate Accessibility in Grammarl…" at bounding box center [383, 360] width 208 height 18
